Goal: Task Accomplishment & Management: Use online tool/utility

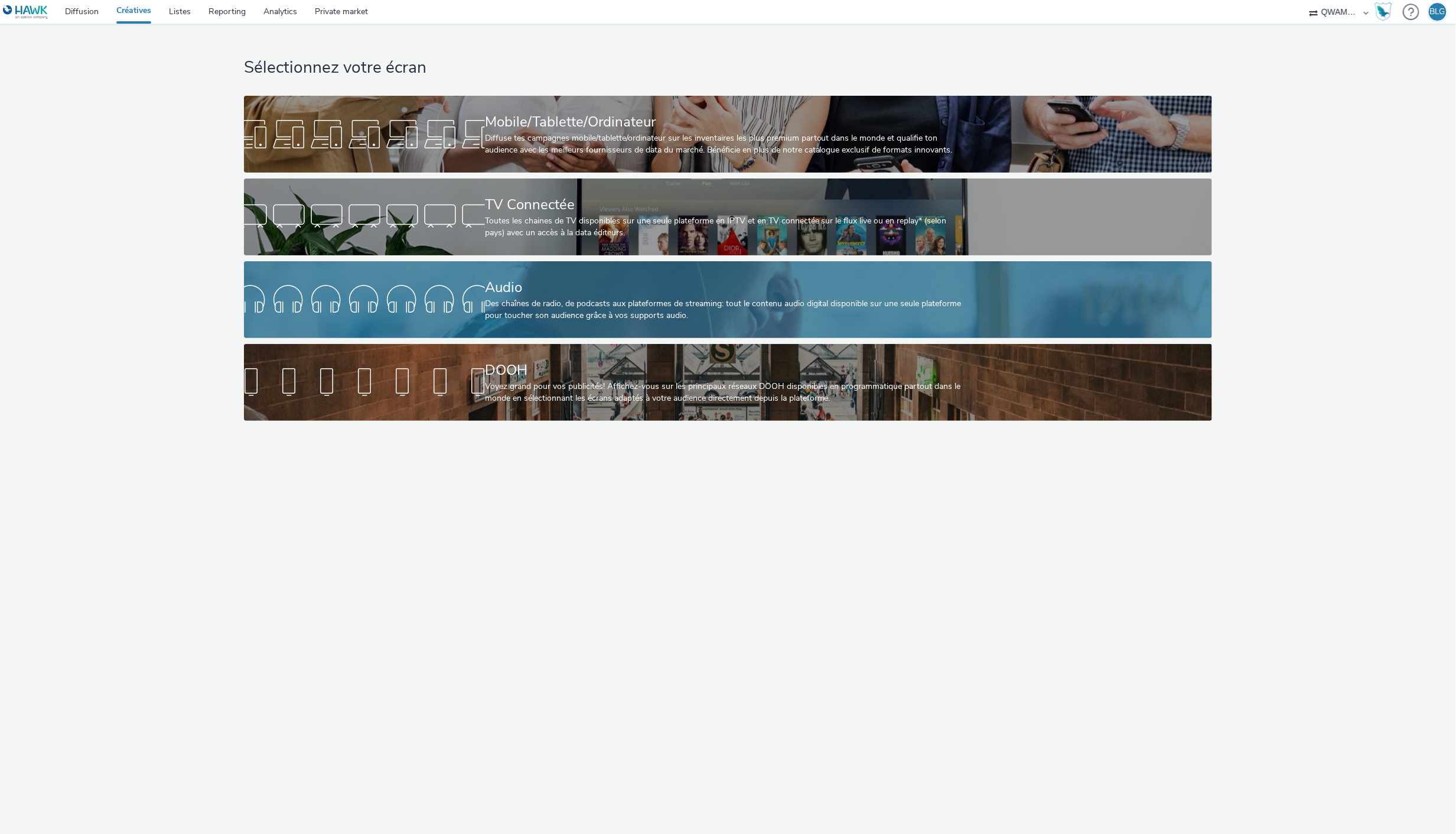
click at [574, 294] on div "Audio" at bounding box center [726, 287] width 482 height 21
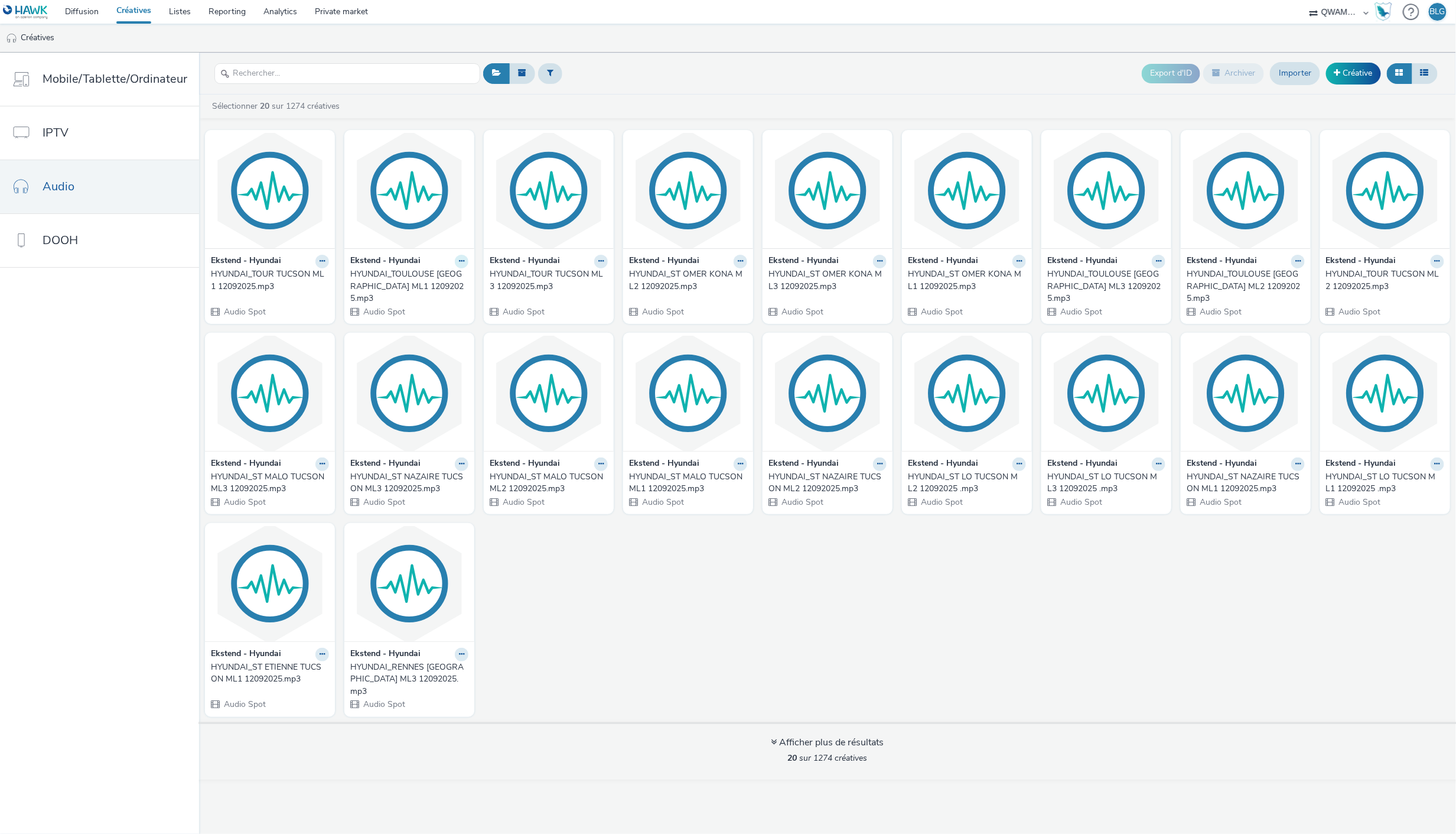
click at [459, 264] on icon at bounding box center [461, 261] width 5 height 7
click at [392, 256] on strong "Ekstend - Hyundai" at bounding box center [385, 261] width 70 height 14
click at [536, 264] on strong "Ekstend - Hyundai" at bounding box center [524, 261] width 70 height 14
click at [542, 275] on div "HYUNDAI_TOUR TUCSON ML3 12092025.mp3" at bounding box center [546, 280] width 114 height 24
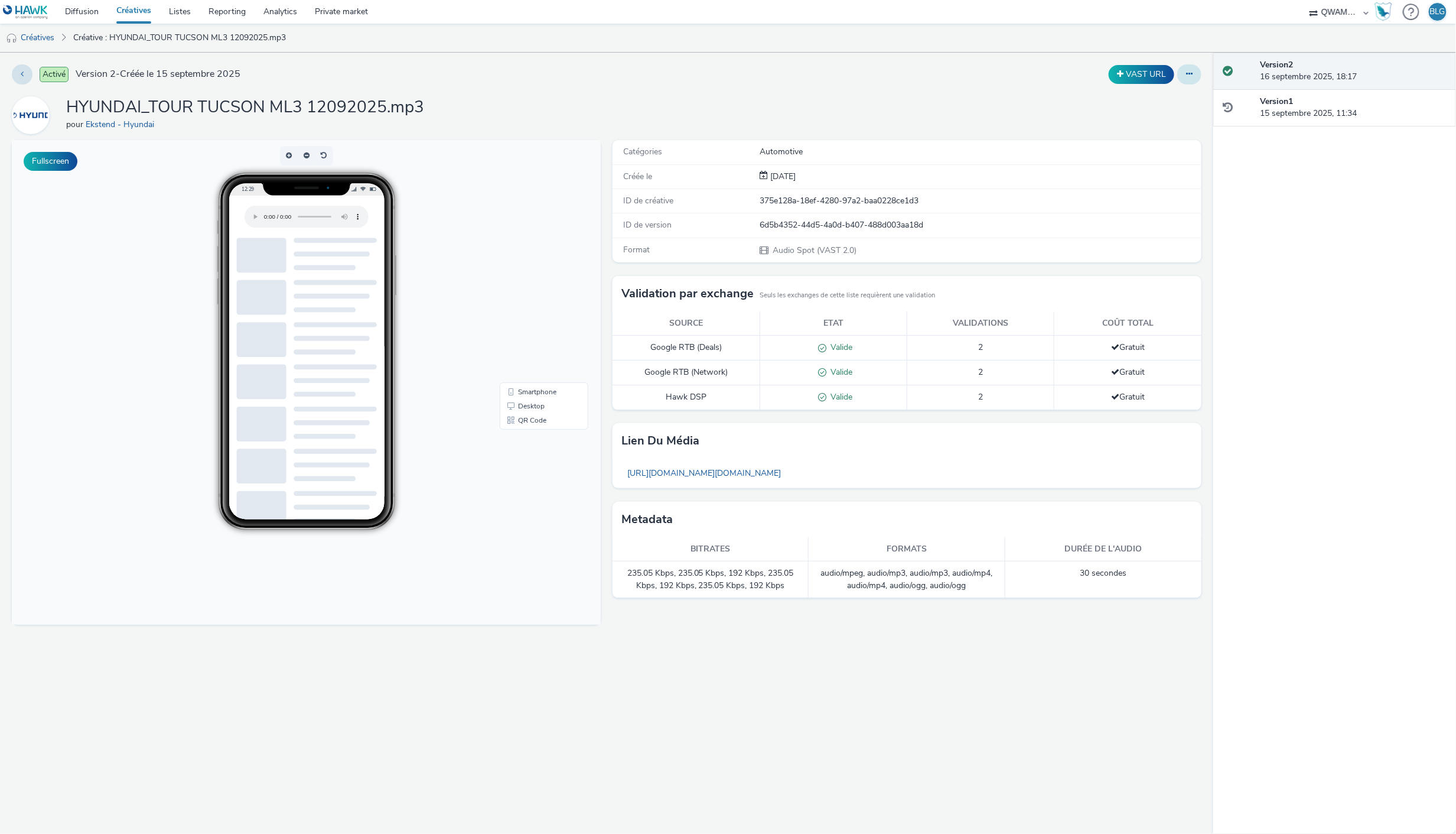
click at [1185, 78] on button at bounding box center [1189, 74] width 24 height 20
click at [1161, 90] on link "Modifier" at bounding box center [1156, 98] width 89 height 24
